Goal: Find specific page/section: Find specific page/section

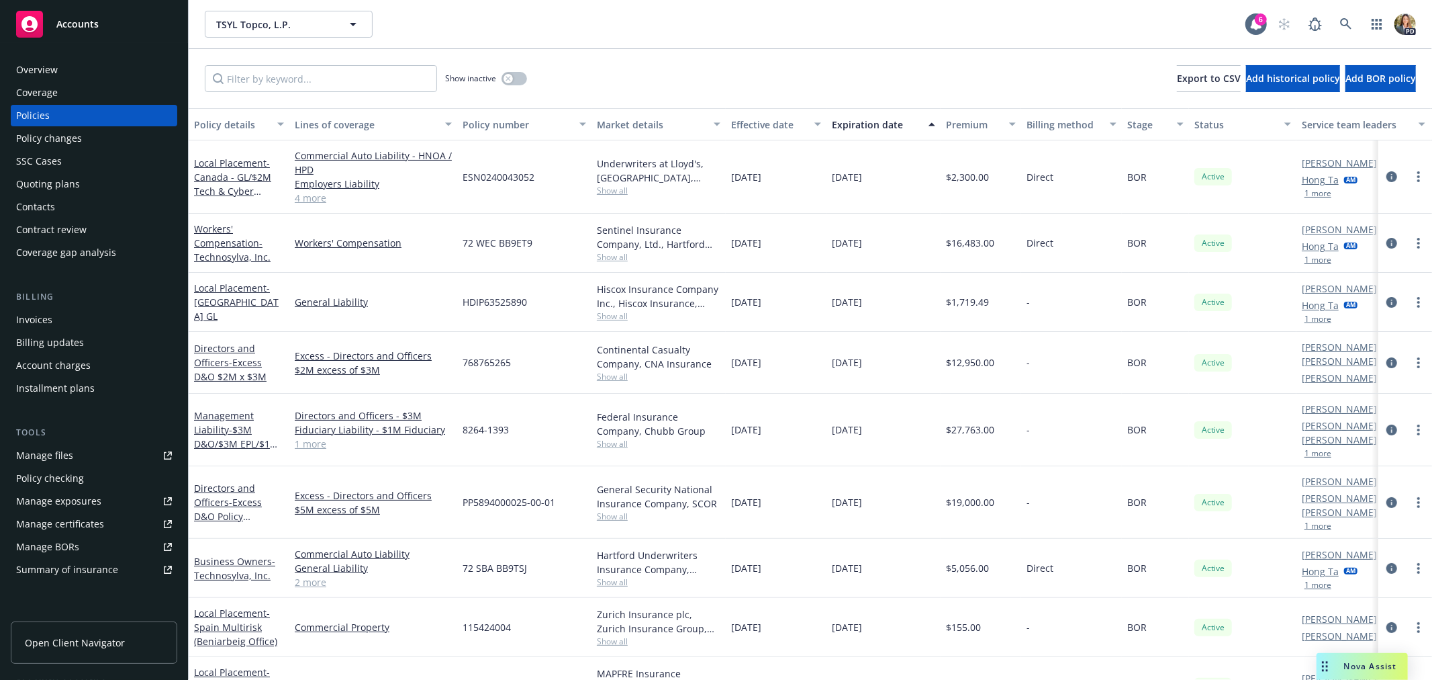
click at [67, 19] on span "Accounts" at bounding box center [77, 24] width 42 height 11
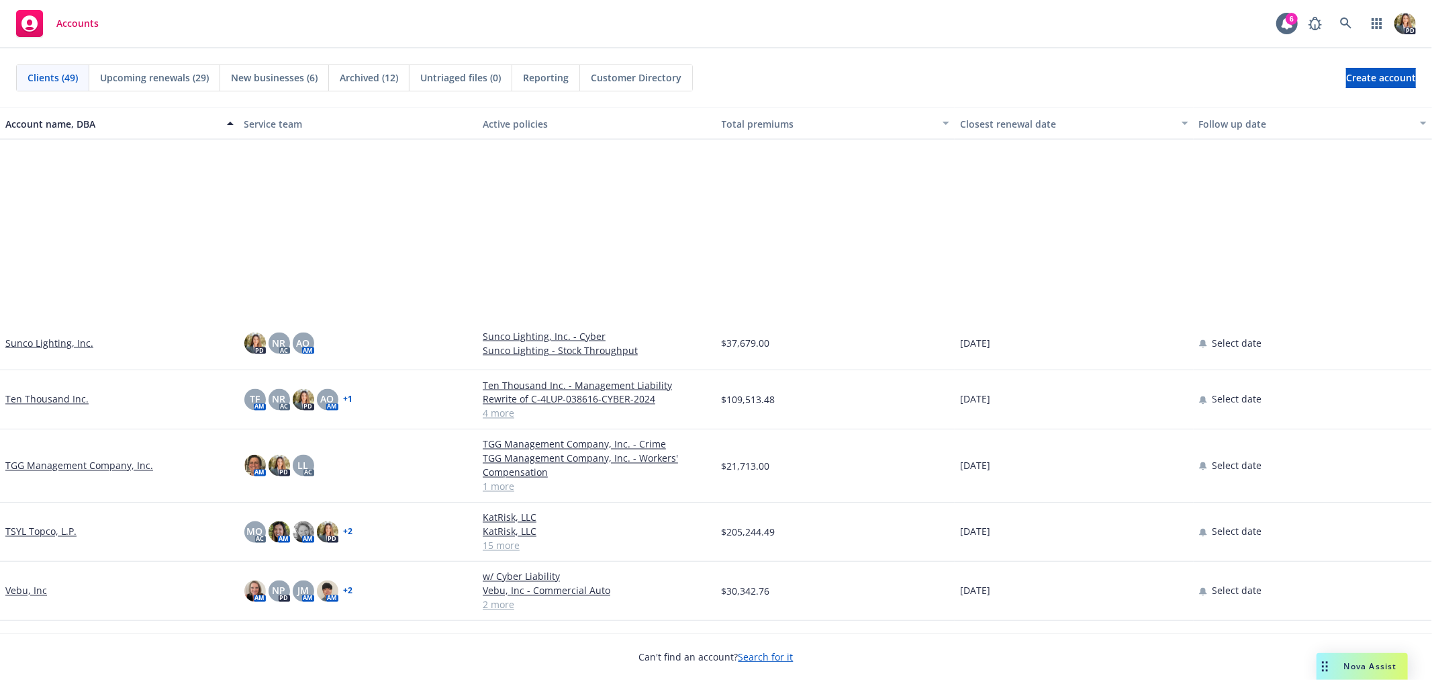
scroll to position [2162, 0]
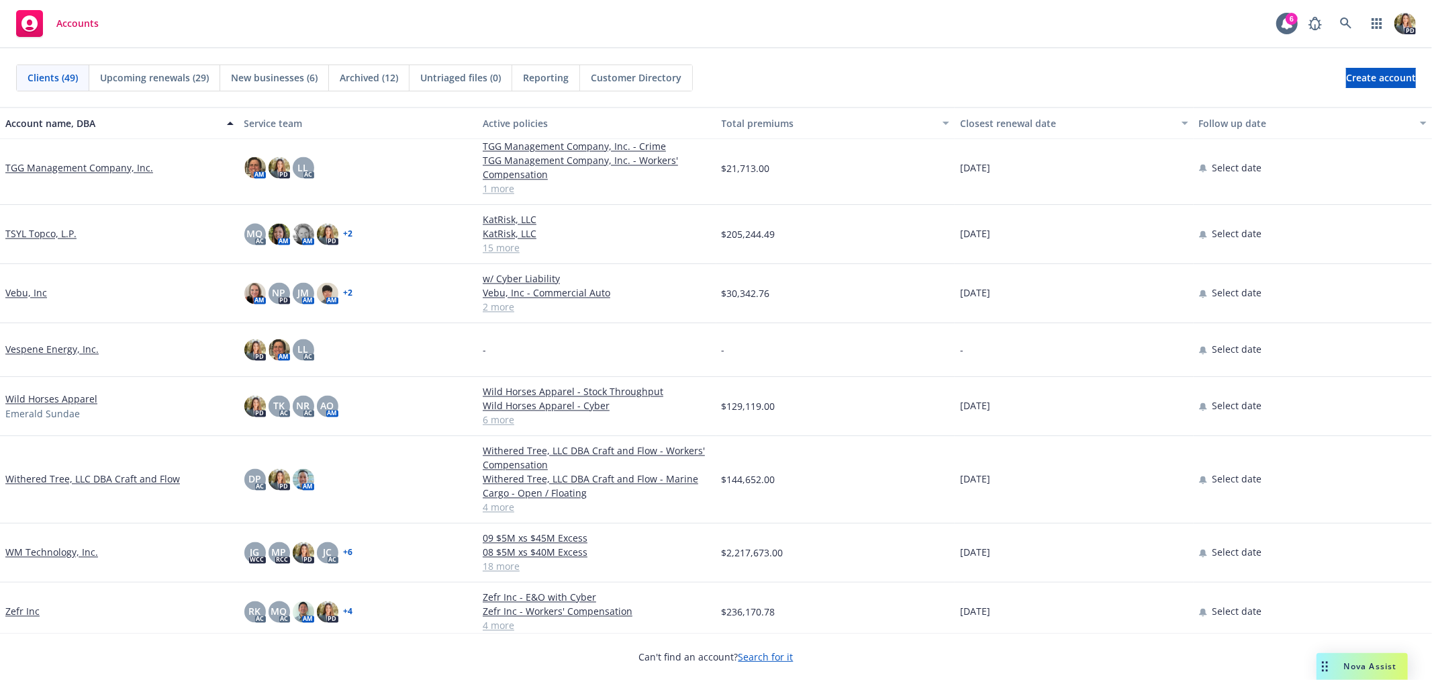
click at [61, 477] on link "Withered Tree, LLC DBA Craft and Flow" at bounding box center [92, 479] width 175 height 14
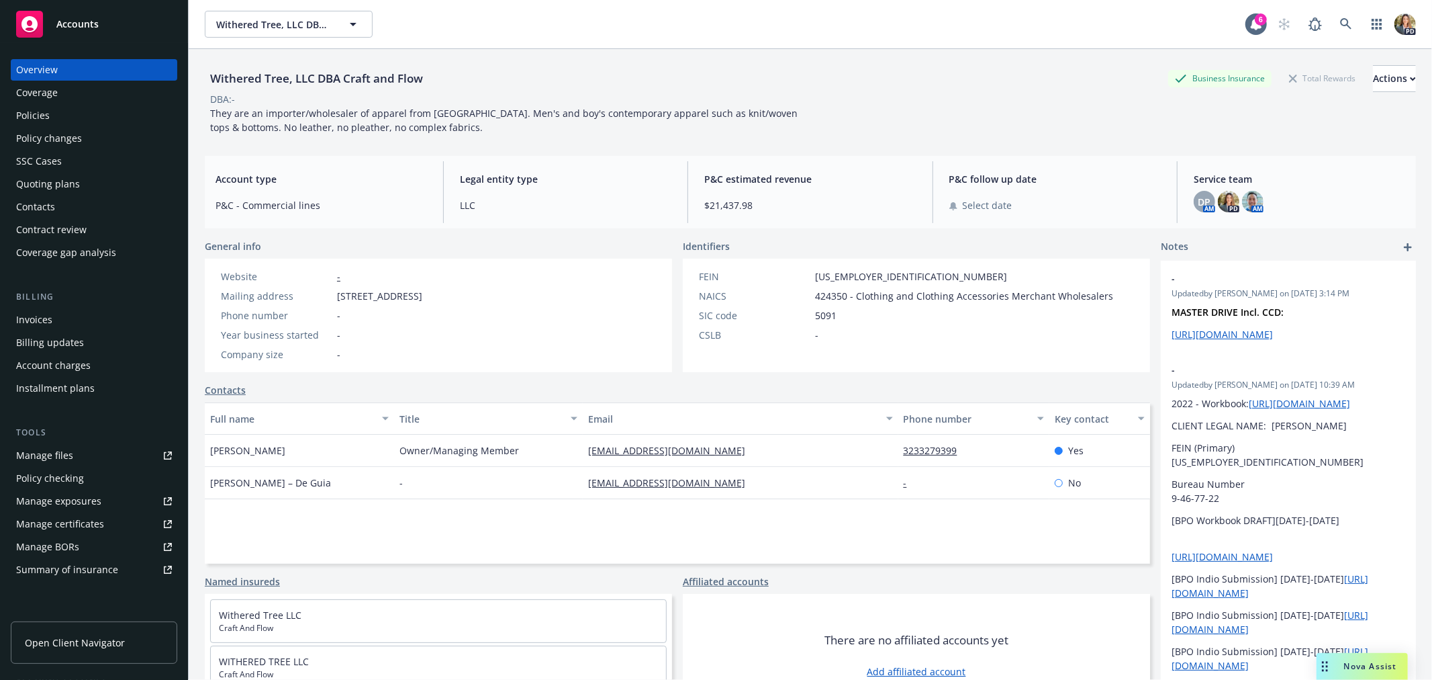
click at [62, 114] on div "Policies" at bounding box center [94, 115] width 156 height 21
